Goal: Task Accomplishment & Management: Manage account settings

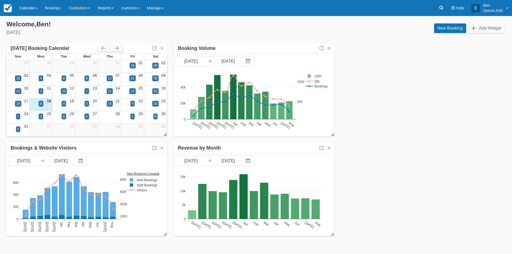
click at [42, 104] on div "6" at bounding box center [41, 104] width 5 height 6
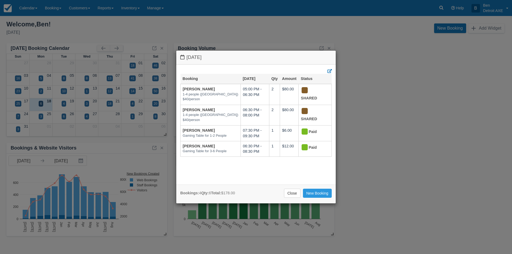
drag, startPoint x: 287, startPoint y: 194, endPoint x: 228, endPoint y: 174, distance: 61.9
click at [287, 194] on link "Close" at bounding box center [292, 193] width 17 height 9
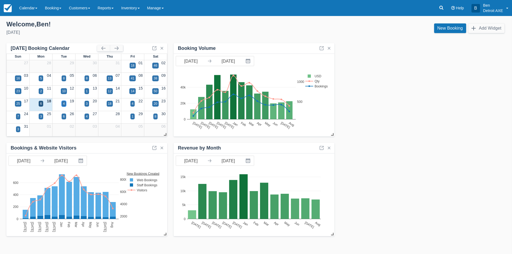
click at [66, 105] on div "4" at bounding box center [64, 104] width 5 height 6
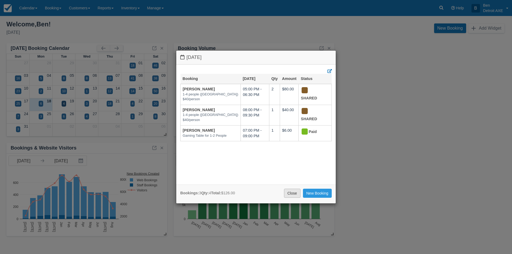
click at [292, 193] on link "Close" at bounding box center [292, 193] width 17 height 9
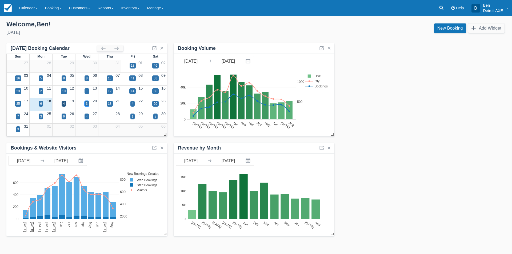
click at [88, 105] on div "3" at bounding box center [87, 104] width 5 height 6
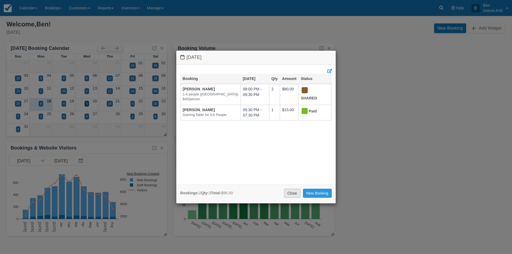
click at [293, 192] on link "Close" at bounding box center [292, 193] width 17 height 9
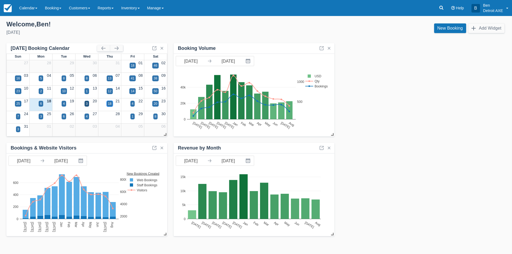
click at [109, 104] on div "18" at bounding box center [109, 103] width 3 height 5
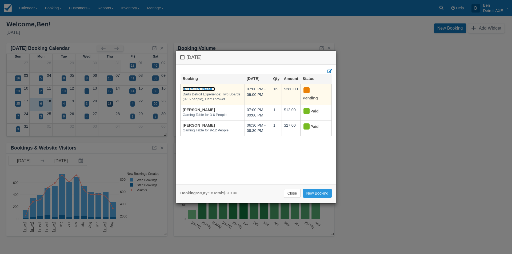
click at [192, 89] on link "Susan Witus" at bounding box center [199, 89] width 32 height 4
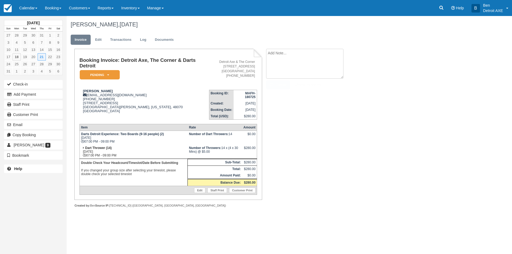
click at [289, 52] on textarea at bounding box center [304, 64] width 77 height 30
type textarea "$18 Burgers, Fries and Planavon Salad."
click at [278, 82] on button "Create" at bounding box center [278, 84] width 24 height 9
click at [108, 75] on icon at bounding box center [108, 74] width 2 height 3
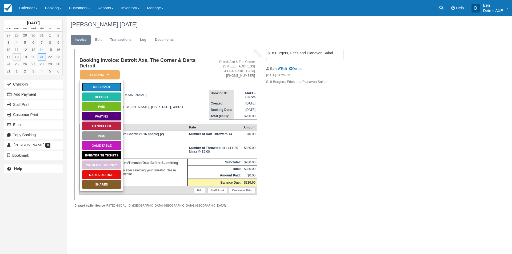
click at [110, 86] on link "Reserved" at bounding box center [102, 86] width 40 height 9
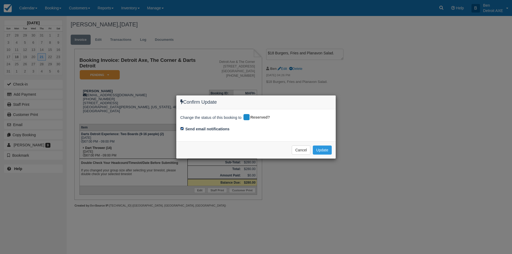
click at [182, 129] on input "Send email notifications" at bounding box center [181, 128] width 3 height 3
checkbox input "false"
click at [327, 149] on button "Update" at bounding box center [322, 150] width 19 height 9
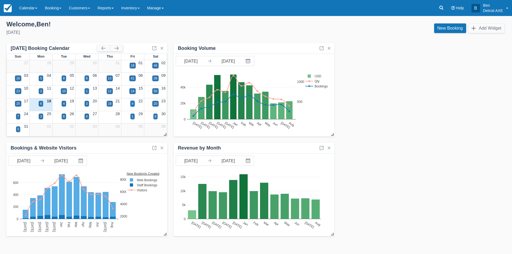
click at [132, 104] on div "4" at bounding box center [133, 103] width 2 height 5
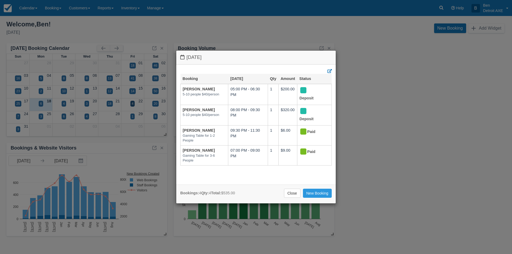
drag, startPoint x: 292, startPoint y: 190, endPoint x: 280, endPoint y: 183, distance: 13.4
click at [292, 190] on link "Close" at bounding box center [292, 193] width 17 height 9
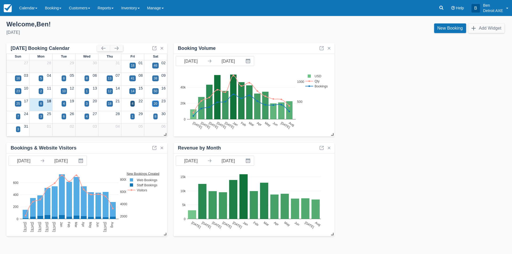
click at [156, 102] on div "20" at bounding box center [155, 103] width 3 height 5
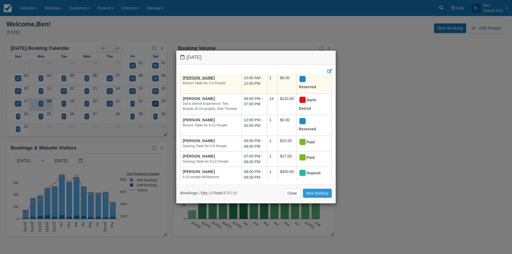
scroll to position [41, 0]
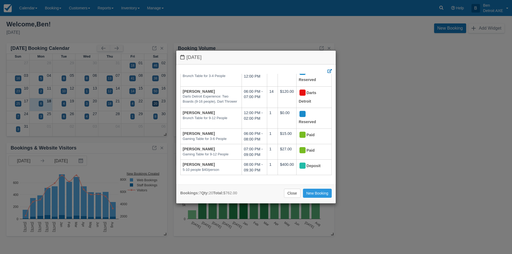
drag, startPoint x: 293, startPoint y: 191, endPoint x: 200, endPoint y: 170, distance: 95.2
click at [294, 190] on link "Close" at bounding box center [292, 193] width 17 height 9
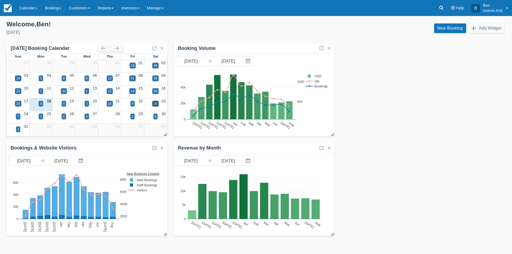
click at [18, 116] on div "7" at bounding box center [18, 116] width 2 height 5
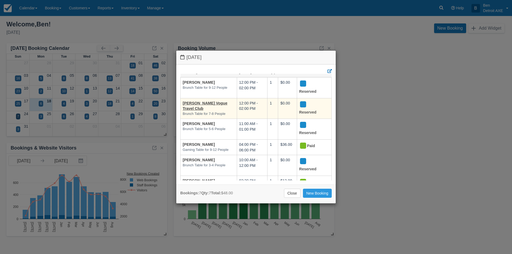
scroll to position [0, 0]
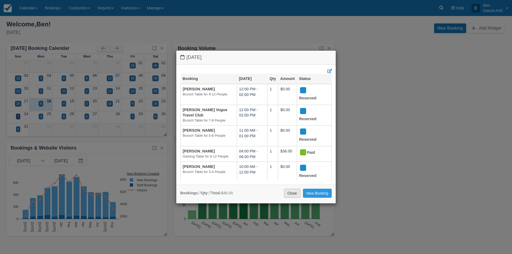
click at [292, 190] on link "Close" at bounding box center [292, 193] width 17 height 9
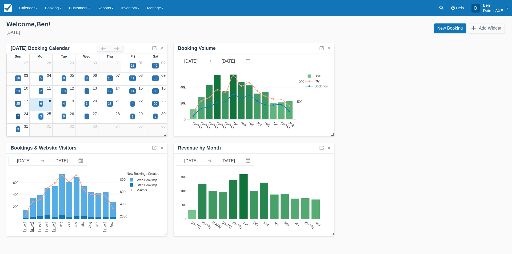
click at [42, 116] on div "3" at bounding box center [41, 116] width 2 height 5
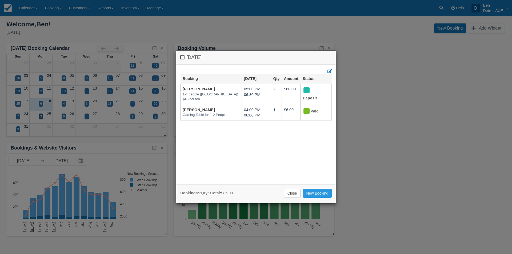
drag, startPoint x: 286, startPoint y: 190, endPoint x: 124, endPoint y: 141, distance: 168.9
click at [286, 190] on link "Close" at bounding box center [292, 193] width 17 height 9
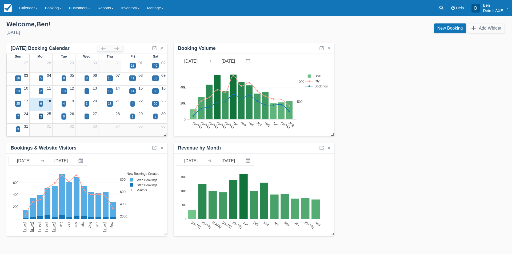
click at [63, 116] on div "6" at bounding box center [64, 117] width 5 height 6
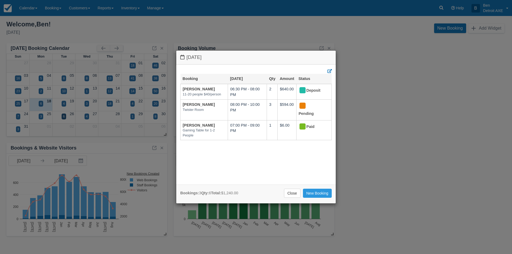
click at [89, 116] on div "Tuesday August 26 2025 Booking Aug 26 Qty Amount Status Lori Kane 11-20 people …" at bounding box center [256, 127] width 512 height 254
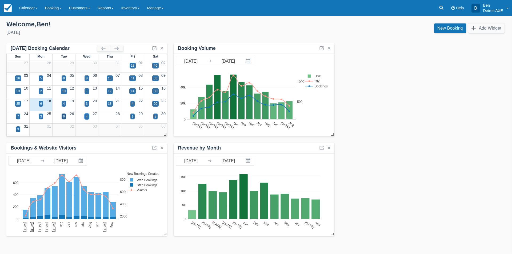
click at [87, 117] on div "4" at bounding box center [87, 116] width 2 height 5
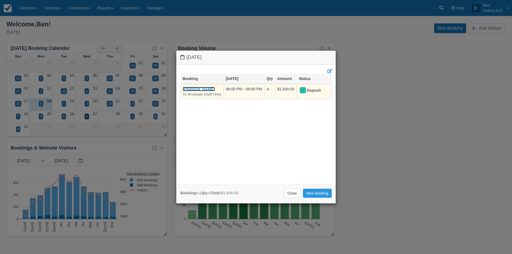
click at [195, 90] on link "[PERSON_NAME]" at bounding box center [199, 89] width 32 height 4
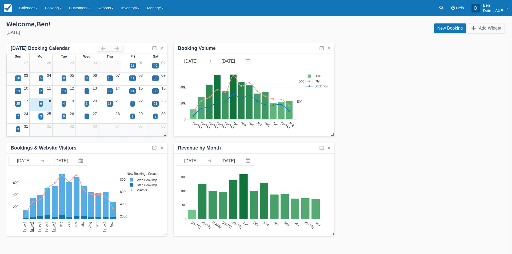
click at [41, 118] on div "3" at bounding box center [41, 116] width 2 height 5
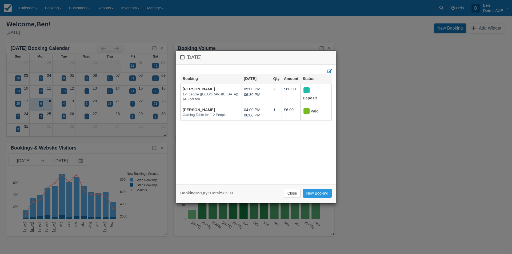
click at [64, 116] on div "Monday August 25 2025 Booking Aug 25 Qty Amount Status Thomas Creager 1-4 peopl…" at bounding box center [256, 127] width 512 height 254
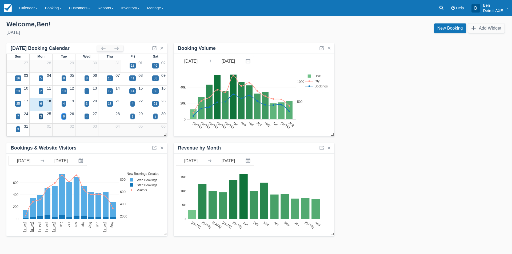
click at [64, 116] on div "6" at bounding box center [64, 116] width 2 height 5
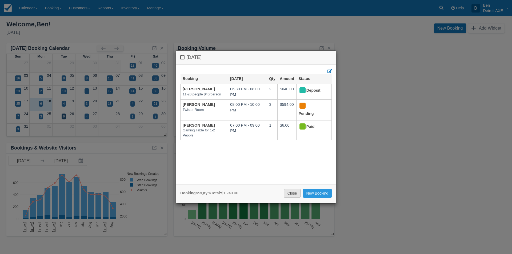
click at [291, 192] on link "Close" at bounding box center [292, 193] width 17 height 9
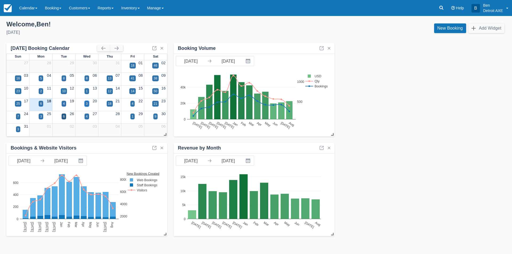
click at [85, 101] on div "3" at bounding box center [87, 104] width 5 height 6
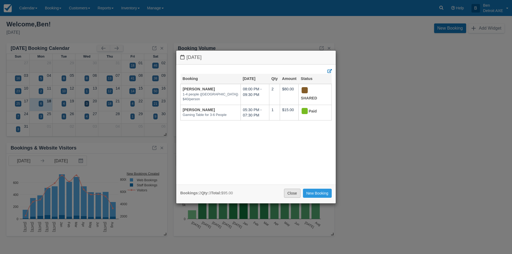
click at [294, 194] on link "Close" at bounding box center [292, 193] width 17 height 9
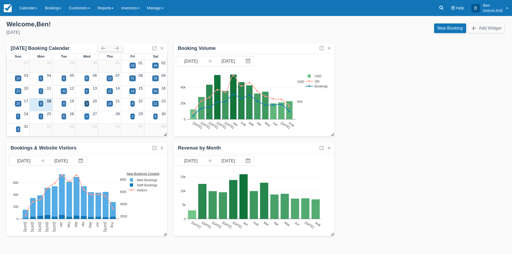
click at [88, 117] on div "4" at bounding box center [87, 117] width 5 height 6
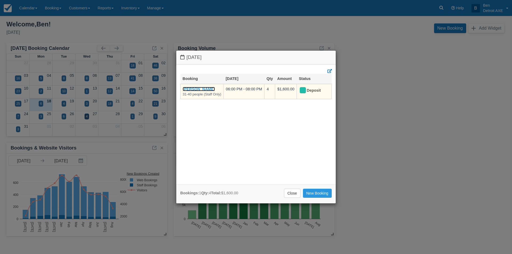
click at [196, 91] on link "[PERSON_NAME]" at bounding box center [199, 89] width 32 height 4
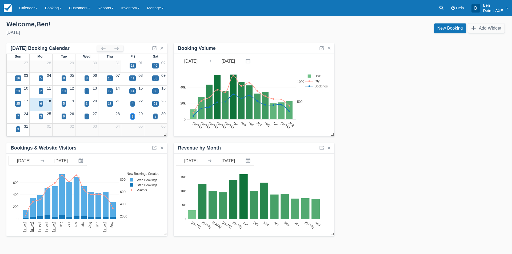
click at [132, 117] on div "1" at bounding box center [133, 116] width 2 height 5
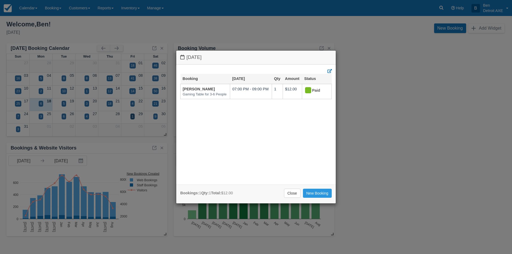
drag, startPoint x: 294, startPoint y: 192, endPoint x: 215, endPoint y: 168, distance: 83.2
click at [294, 192] on link "Close" at bounding box center [292, 193] width 17 height 9
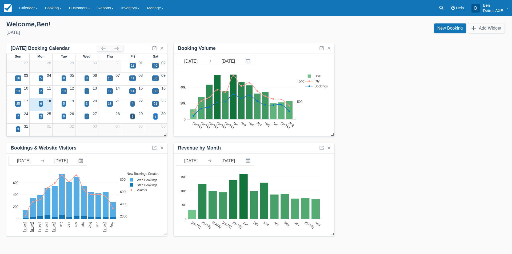
click at [156, 117] on div "9" at bounding box center [156, 116] width 2 height 5
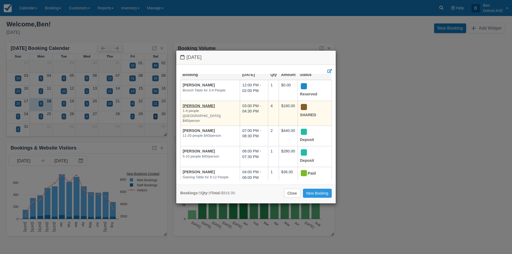
scroll to position [5, 0]
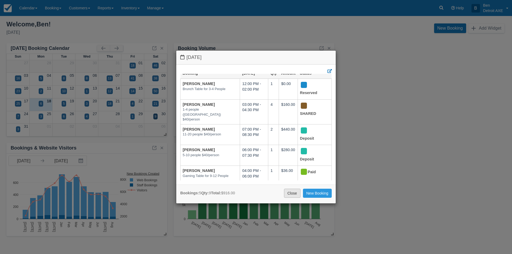
click at [290, 193] on link "Close" at bounding box center [292, 193] width 17 height 9
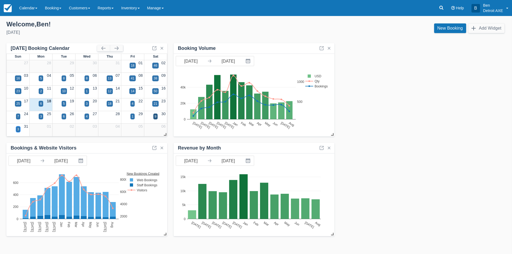
click at [19, 129] on div "3" at bounding box center [18, 130] width 5 height 6
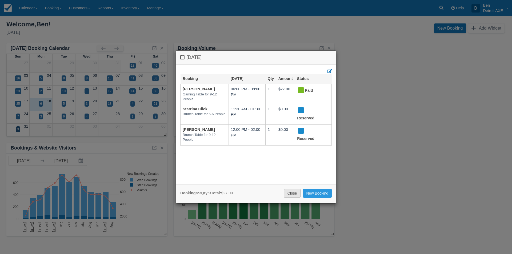
click at [289, 193] on link "Close" at bounding box center [292, 193] width 17 height 9
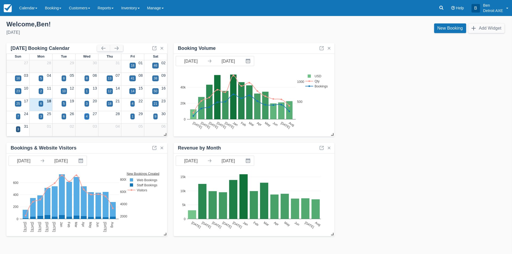
click at [87, 115] on div "4" at bounding box center [87, 116] width 2 height 5
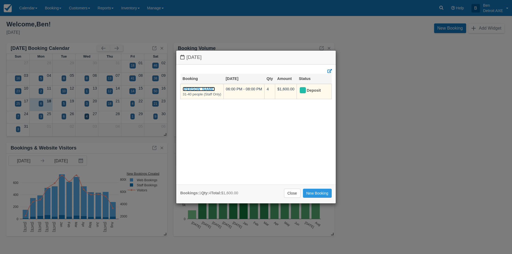
click at [200, 88] on link "[PERSON_NAME]" at bounding box center [199, 89] width 32 height 4
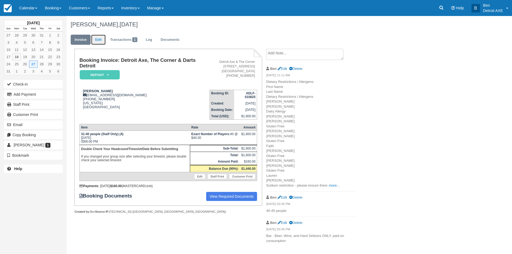
click at [100, 39] on link "Edit" at bounding box center [98, 40] width 14 height 10
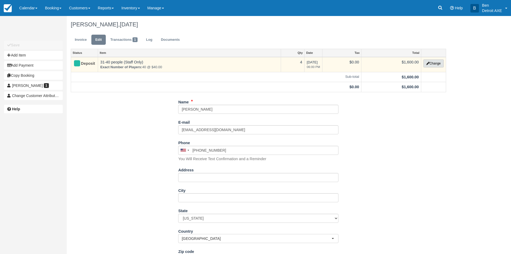
click at [439, 65] on button "Change" at bounding box center [433, 64] width 20 height 8
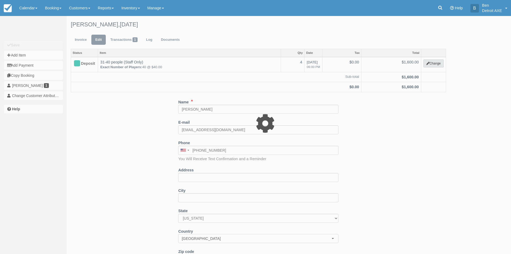
select select "14"
type input "1600.00"
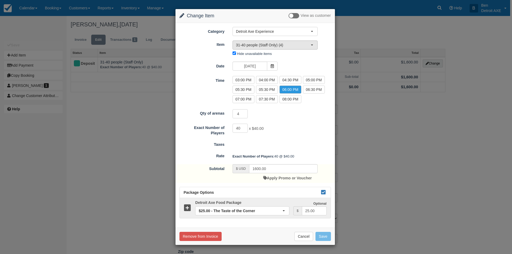
click at [314, 45] on button "31-40 people (Staff Only) (4)" at bounding box center [275, 45] width 85 height 9
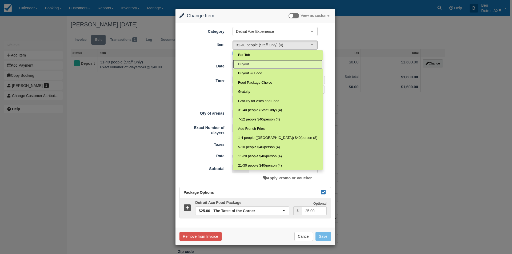
click at [259, 62] on link "Buyout" at bounding box center [278, 64] width 90 height 9
select select "99"
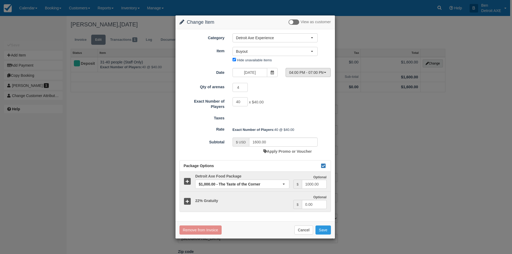
click at [325, 72] on span "button" at bounding box center [325, 72] width 2 height 1
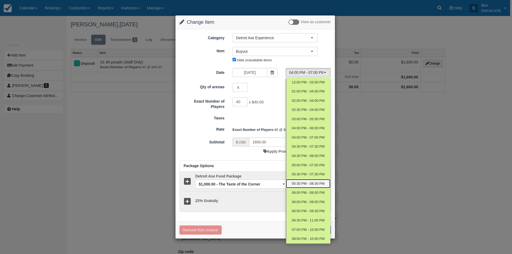
click at [309, 184] on span "05:30 PM - 08:30 PM" at bounding box center [308, 183] width 33 height 5
select select "11"
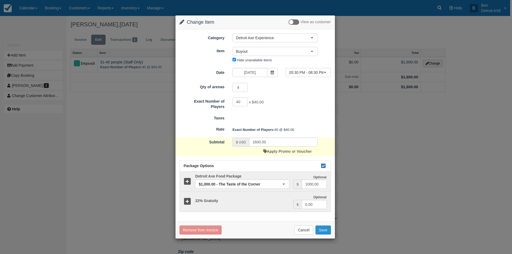
click at [326, 230] on button "Save" at bounding box center [323, 230] width 15 height 9
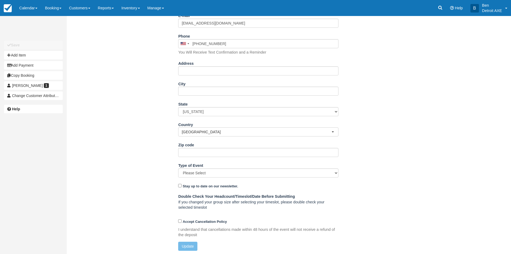
scroll to position [108, 0]
click at [404, 79] on div "Name Taylor Parker E-mail taylparker@allegisgroup.com Did you mean ? Phone Unit…" at bounding box center [258, 122] width 383 height 264
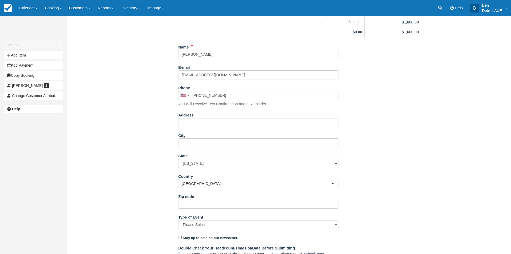
scroll to position [0, 0]
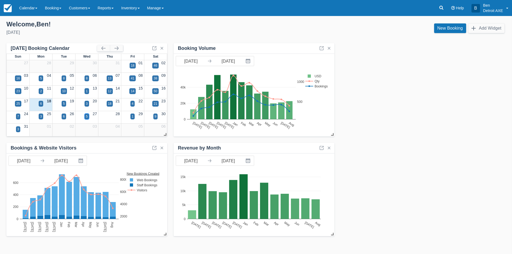
click at [87, 117] on div "5" at bounding box center [87, 116] width 2 height 5
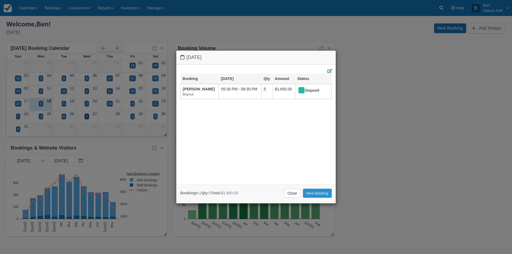
click at [323, 193] on link "New Booking" at bounding box center [317, 193] width 29 height 9
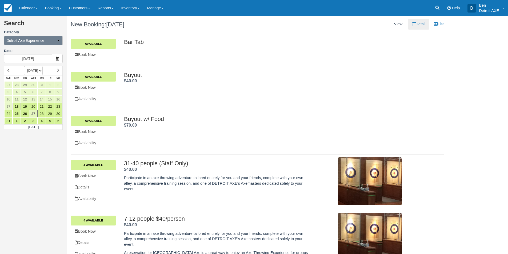
click at [56, 40] on button "Detroit Axe Experience" at bounding box center [33, 40] width 59 height 9
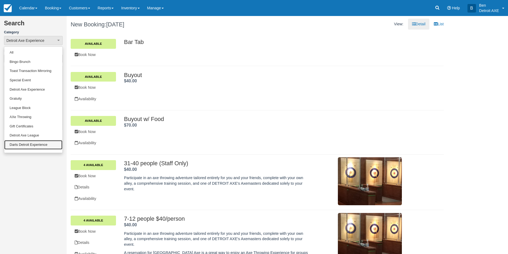
click at [34, 145] on link "Darts Detroit Experience" at bounding box center [33, 144] width 58 height 9
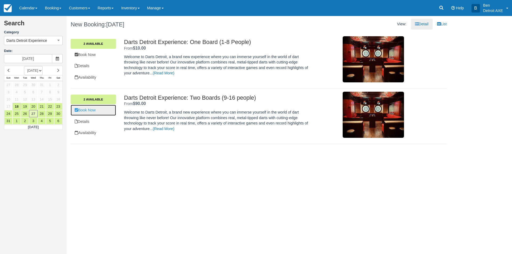
click at [89, 107] on link "Book Now" at bounding box center [93, 110] width 45 height 11
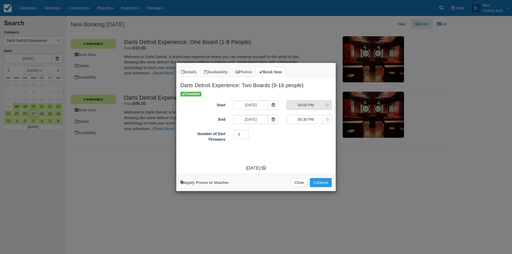
click at [326, 107] on button "04:00 PM" at bounding box center [309, 105] width 45 height 9
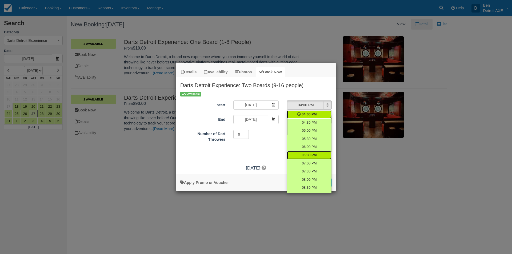
click at [310, 152] on link "06:30 PM" at bounding box center [309, 155] width 45 height 8
select select "18:30"
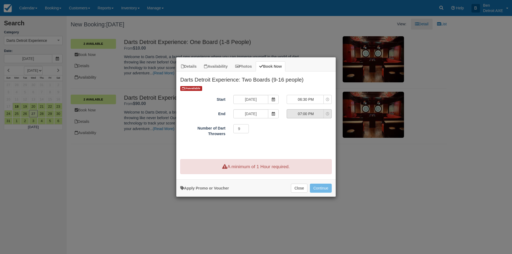
click at [329, 111] on button "07:00 PM" at bounding box center [309, 113] width 45 height 9
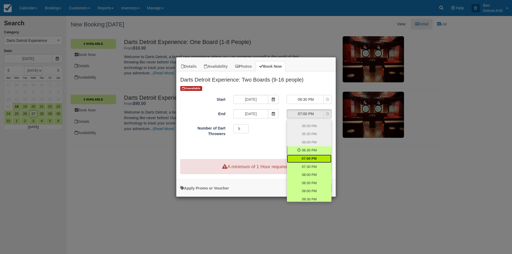
scroll to position [7, 0]
click at [298, 196] on link "09:30 PM" at bounding box center [309, 198] width 45 height 8
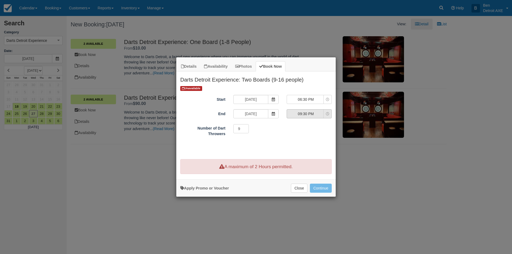
click at [328, 112] on span "Item Modal" at bounding box center [327, 114] width 3 height 4
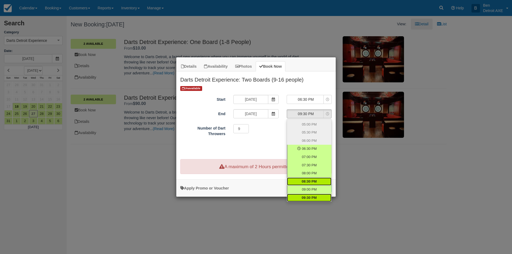
click at [303, 178] on link "08:30 PM" at bounding box center [309, 182] width 45 height 8
select select "20:30"
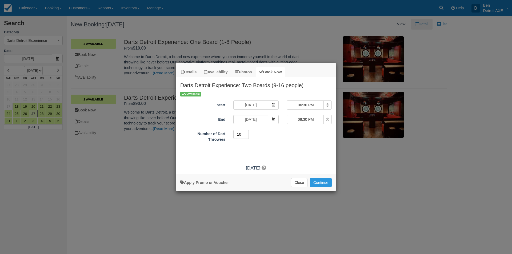
click at [247, 133] on input "10" at bounding box center [241, 134] width 15 height 9
click at [247, 133] on input "11" at bounding box center [241, 134] width 15 height 9
click at [247, 133] on input "12" at bounding box center [241, 134] width 15 height 9
click at [247, 133] on input "13" at bounding box center [241, 134] width 15 height 9
type input "14"
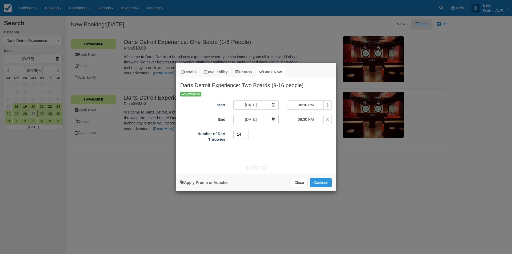
click at [247, 133] on input "14" at bounding box center [241, 134] width 15 height 9
click at [330, 181] on button "Continue" at bounding box center [321, 182] width 22 height 9
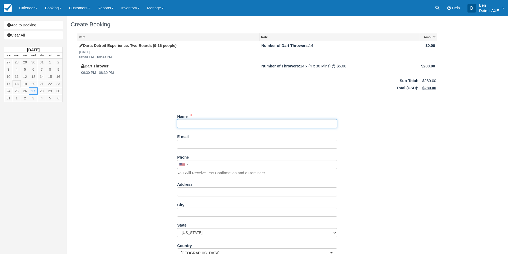
click at [208, 123] on input "Name" at bounding box center [257, 123] width 160 height 9
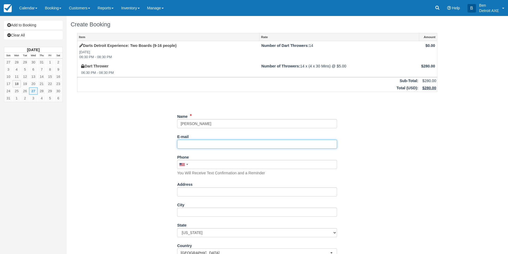
click at [188, 143] on input "E-mail" at bounding box center [257, 144] width 160 height 9
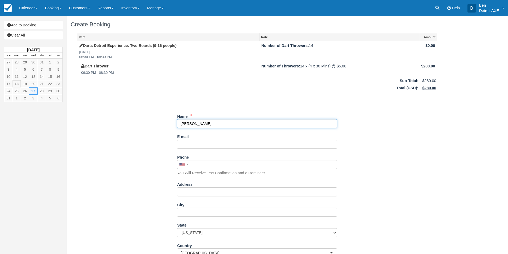
click at [204, 123] on input "Name" at bounding box center [257, 123] width 160 height 9
drag, startPoint x: 204, startPoint y: 123, endPoint x: 150, endPoint y: 117, distance: 54.4
click at [156, 119] on div "Item Rate Amount Darts Detroit Experience: Two Boards (9-16 people) Wed Aug 27,…" at bounding box center [257, 210] width 373 height 355
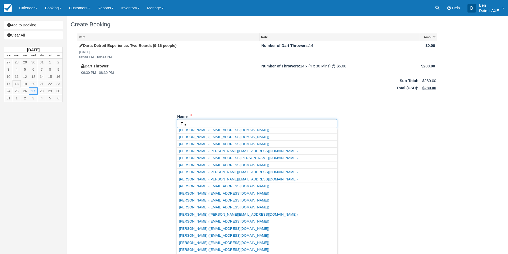
scroll to position [267, 0]
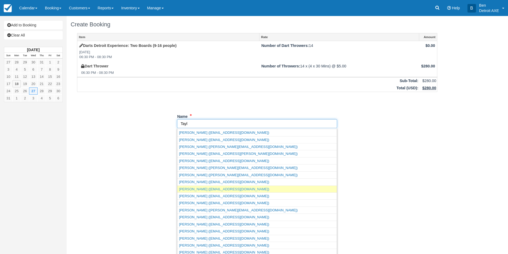
click at [233, 187] on link "Taylor Parker (taylparker@allegisgroup.com)" at bounding box center [257, 189] width 160 height 7
type input "[PERSON_NAME]"
type input "[EMAIL_ADDRESS][DOMAIN_NAME]"
type input "+14439684762"
select select "MI"
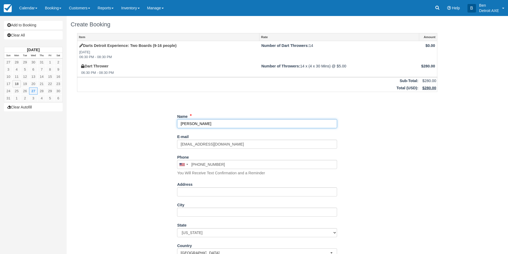
select select "MI"
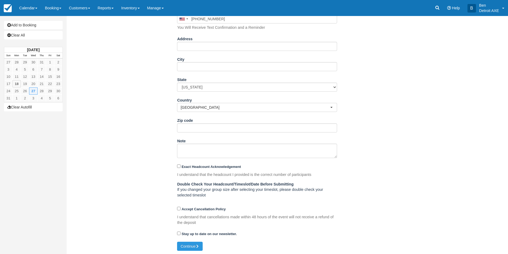
scroll to position [147, 0]
type input "[PERSON_NAME]"
click at [187, 244] on button "Continue" at bounding box center [190, 245] width 26 height 9
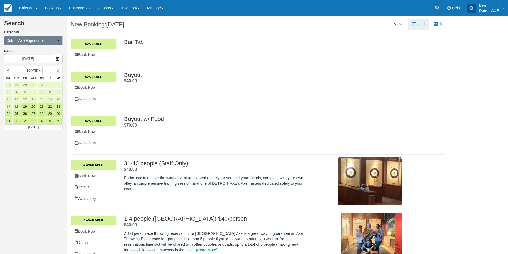
click at [59, 40] on icon "button" at bounding box center [59, 40] width 4 height 4
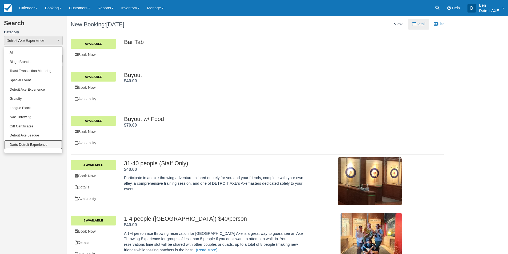
click at [35, 145] on link "Darts Detroit Experience" at bounding box center [33, 144] width 58 height 9
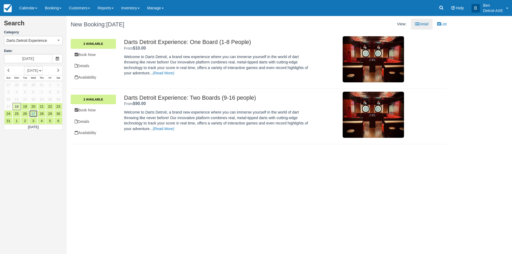
click at [35, 114] on link "27" at bounding box center [33, 113] width 8 height 7
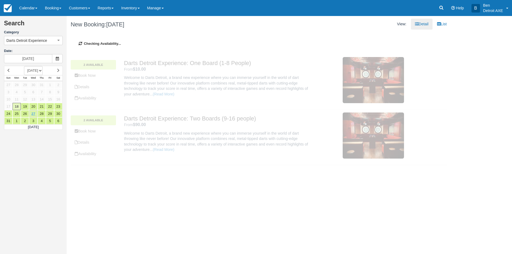
type input "08/27/25"
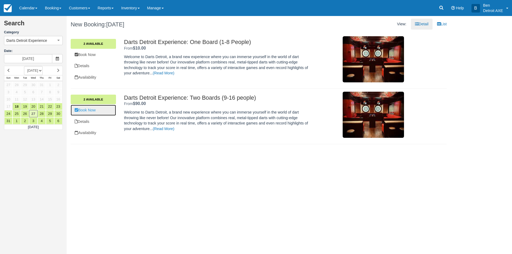
click at [90, 114] on link "Book Now" at bounding box center [93, 110] width 45 height 11
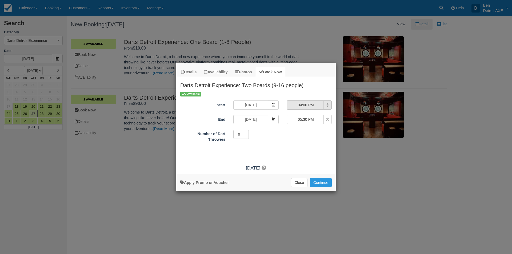
click at [328, 103] on span "Item Modal" at bounding box center [327, 105] width 3 height 4
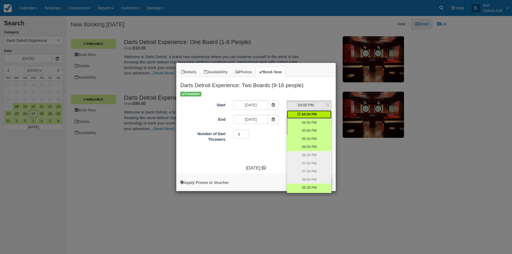
scroll to position [7, 0]
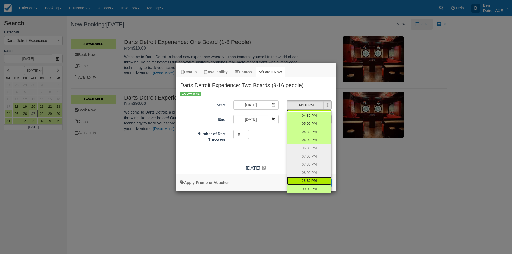
click at [315, 178] on link "08:30 PM" at bounding box center [309, 181] width 45 height 8
select select "20:30"
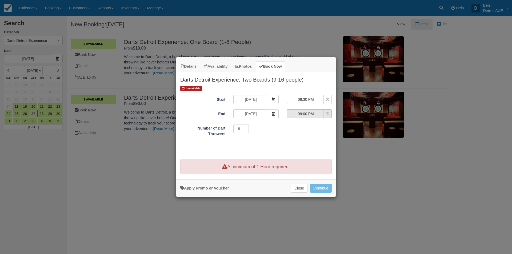
click at [329, 113] on icon "Item Modal" at bounding box center [327, 113] width 3 height 3
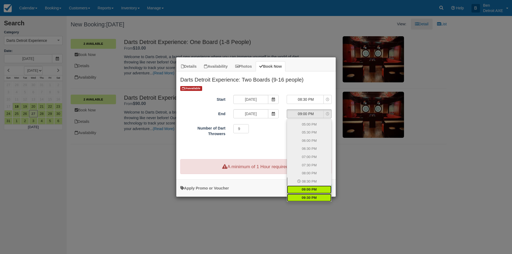
click at [316, 195] on link "09:30 PM" at bounding box center [309, 198] width 45 height 8
select select "21:30"
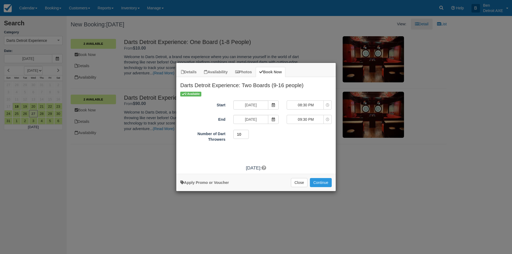
click at [244, 133] on input "10" at bounding box center [241, 134] width 15 height 9
click at [244, 133] on input "11" at bounding box center [241, 134] width 15 height 9
click at [244, 133] on input "12" at bounding box center [241, 134] width 15 height 9
click at [244, 133] on input "13" at bounding box center [241, 134] width 15 height 9
type input "14"
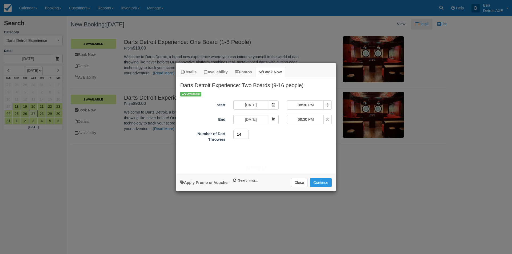
click at [244, 133] on input "14" at bounding box center [241, 134] width 15 height 9
click at [315, 182] on button "Continue" at bounding box center [321, 182] width 22 height 9
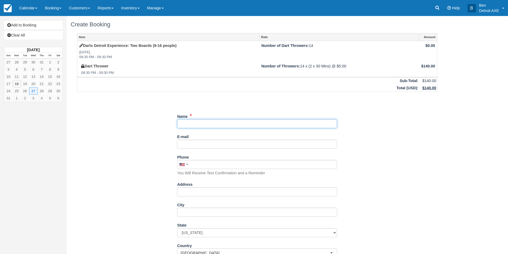
click at [215, 120] on input "Name" at bounding box center [257, 123] width 160 height 9
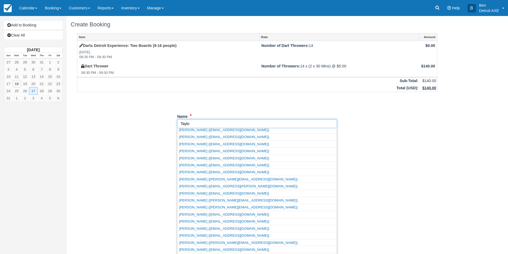
scroll to position [214, 0]
click at [227, 219] on link "Taylor Parker (taylparker@allegisgroup.com)" at bounding box center [257, 221] width 160 height 7
type input "Taylor Dancer"
type input "taylorjdancer@gmail.com"
type input "+18023249987"
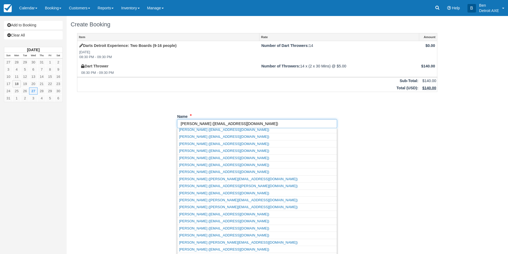
type input "536 Helene Ave"
type input "Royal Oak"
select select "MI"
type input "48067"
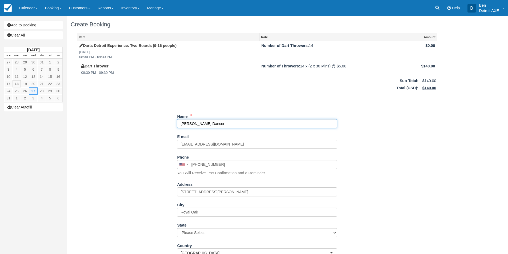
select select "MI"
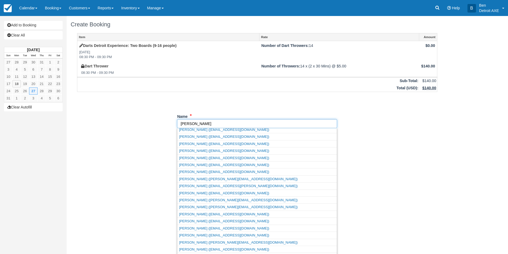
scroll to position [0, 0]
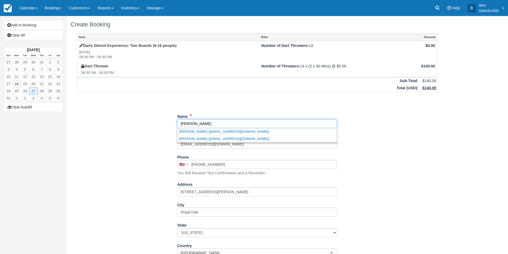
click at [199, 136] on link "Taylor Parker (taylparker@allegisgroup.com)" at bounding box center [257, 139] width 160 height 7
type input "Taylor Parker"
type input "taylparker@allegisgroup.com"
type input "+14439684762"
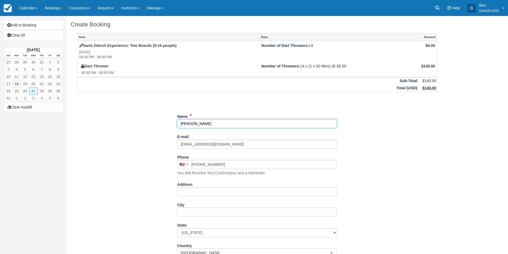
select select "MI"
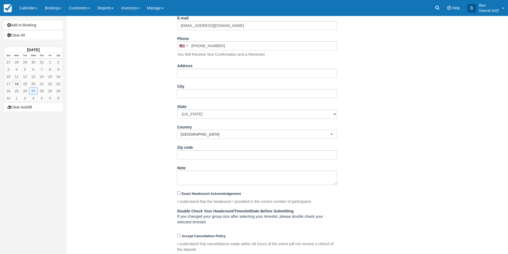
scroll to position [147, 0]
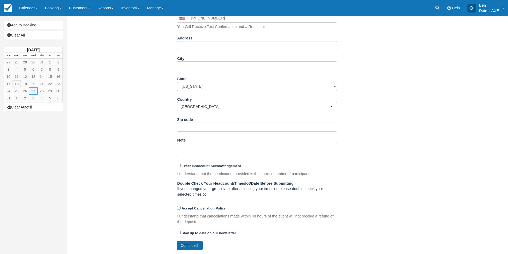
type input "Taylor Parker"
click at [190, 242] on button "Continue" at bounding box center [190, 245] width 26 height 9
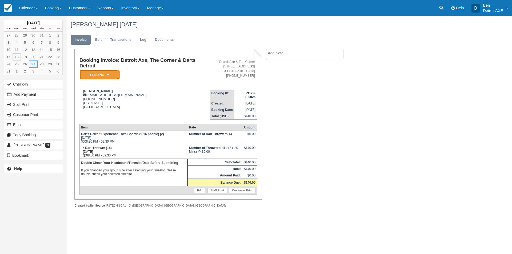
click at [110, 74] on em "Pending" at bounding box center [100, 74] width 40 height 9
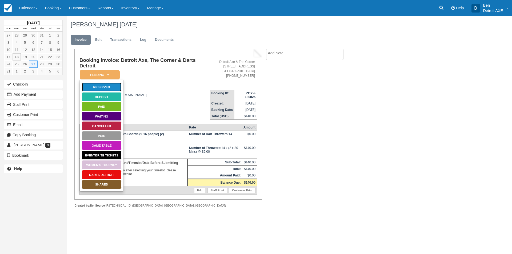
click at [110, 85] on link "Reserved" at bounding box center [102, 86] width 40 height 9
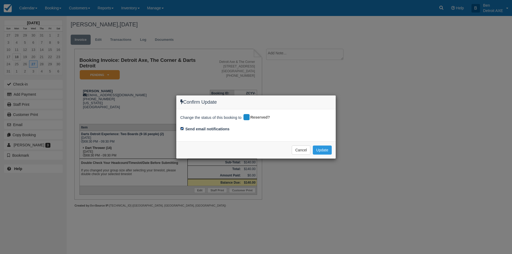
click at [183, 129] on input "Send email notifications" at bounding box center [181, 128] width 3 height 3
checkbox input "false"
click at [328, 148] on button "Update" at bounding box center [322, 150] width 19 height 9
